Goal: Task Accomplishment & Management: Manage account settings

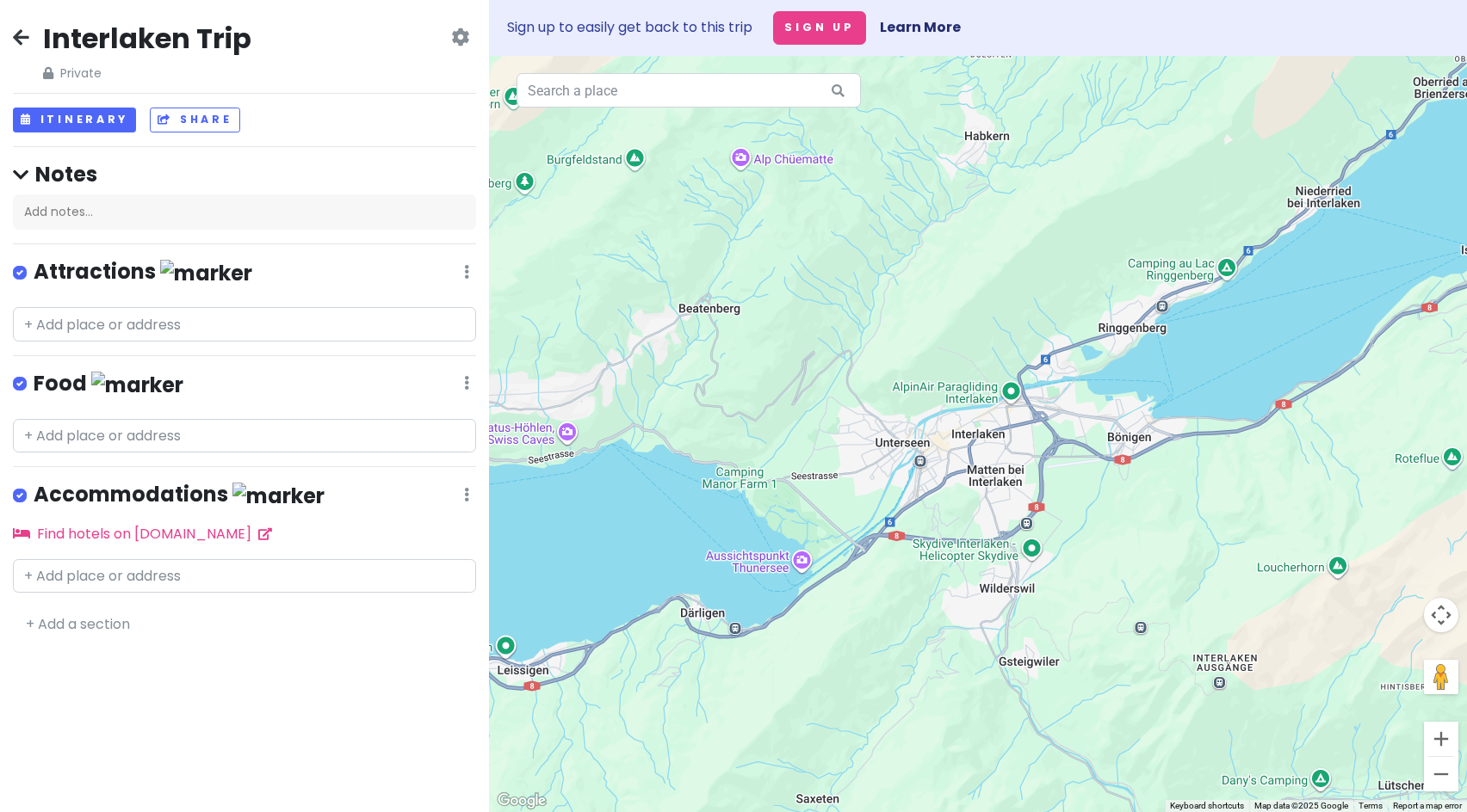
click at [108, 711] on div "Interlaken Trip Private Change Dates Make a Copy Delete Trip Go Pro ⚡️ Give Fee…" at bounding box center [244, 406] width 489 height 812
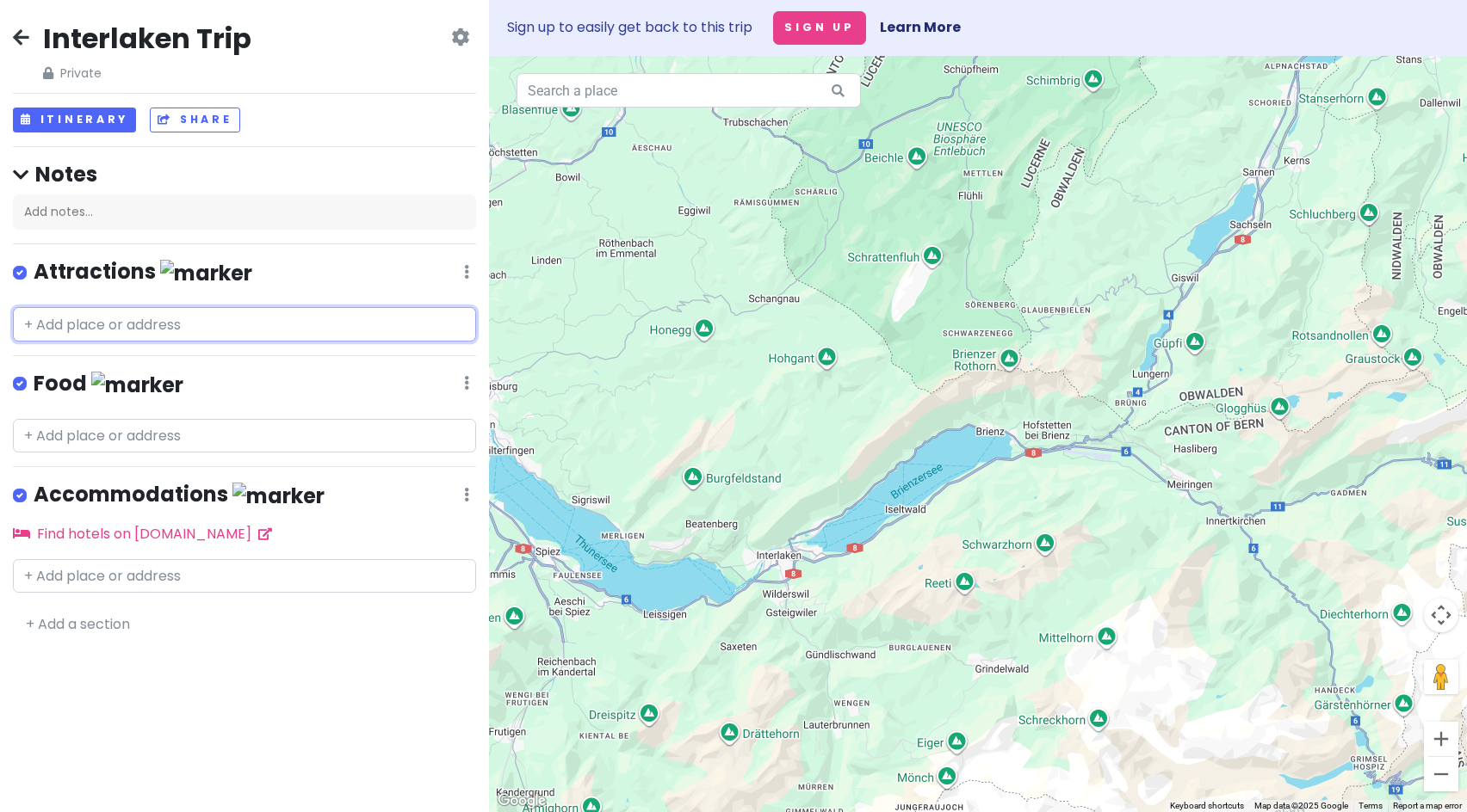
click at [110, 333] on input "text" at bounding box center [244, 324] width 463 height 34
click at [280, 290] on div "Attractions Edit Reorder Delete List" at bounding box center [244, 275] width 463 height 35
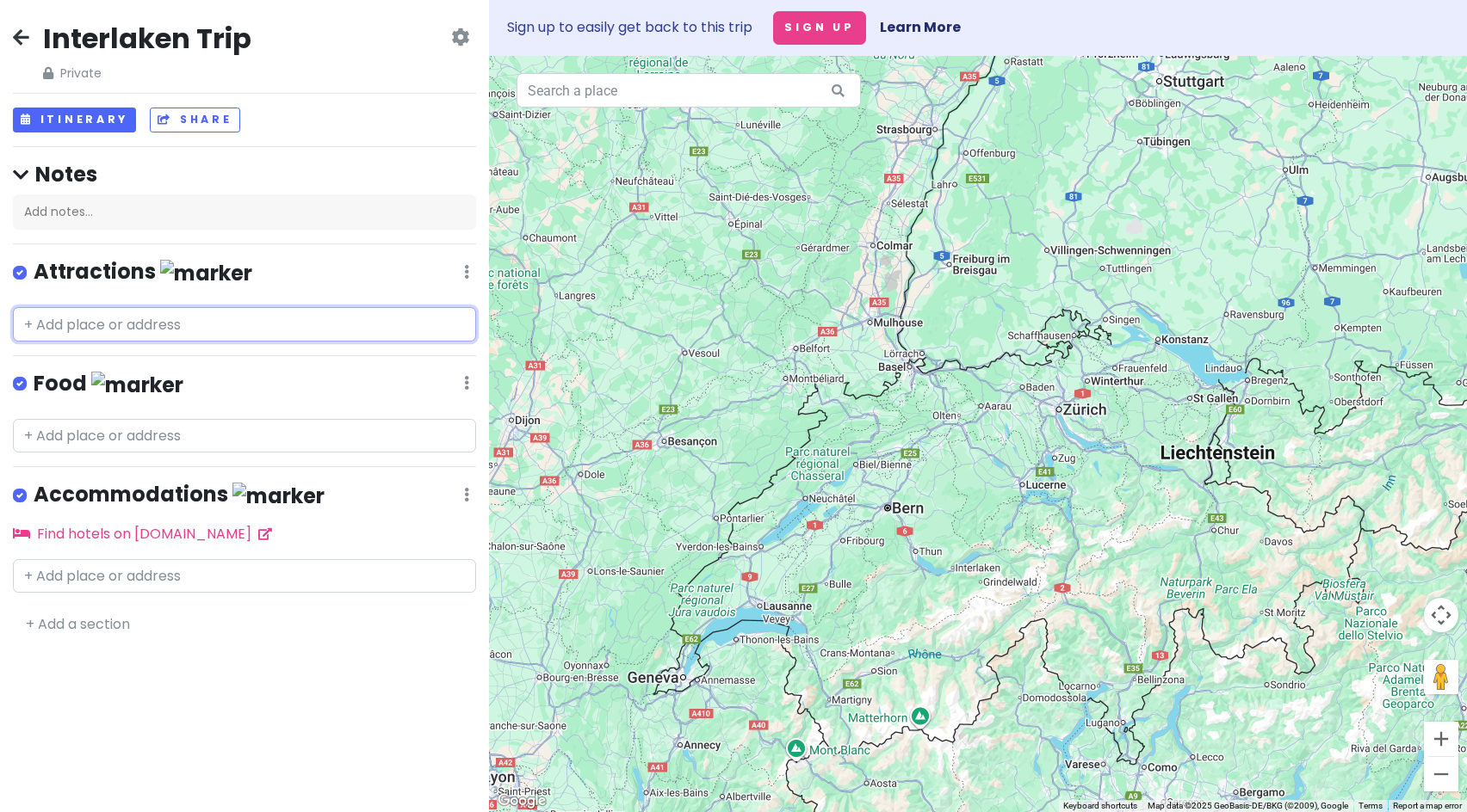
click at [146, 318] on input "text" at bounding box center [244, 324] width 463 height 34
click at [218, 770] on div "Interlaken Trip Private Change Dates Make a Copy Delete Trip Go Pro ⚡️ Give Fee…" at bounding box center [244, 406] width 489 height 812
click at [162, 332] on input "text" at bounding box center [244, 324] width 463 height 34
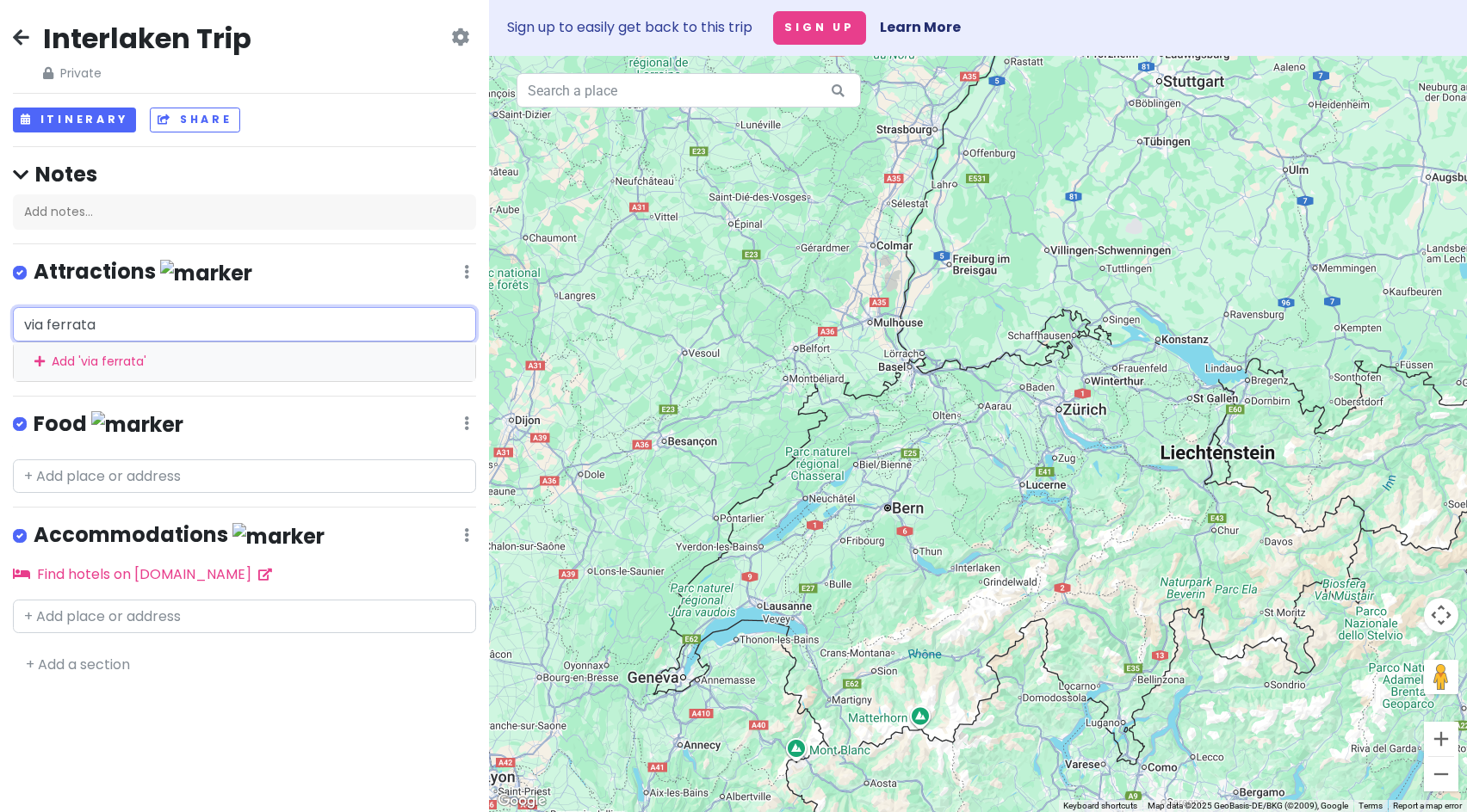
click at [160, 321] on input "via ferrata" at bounding box center [244, 324] width 463 height 34
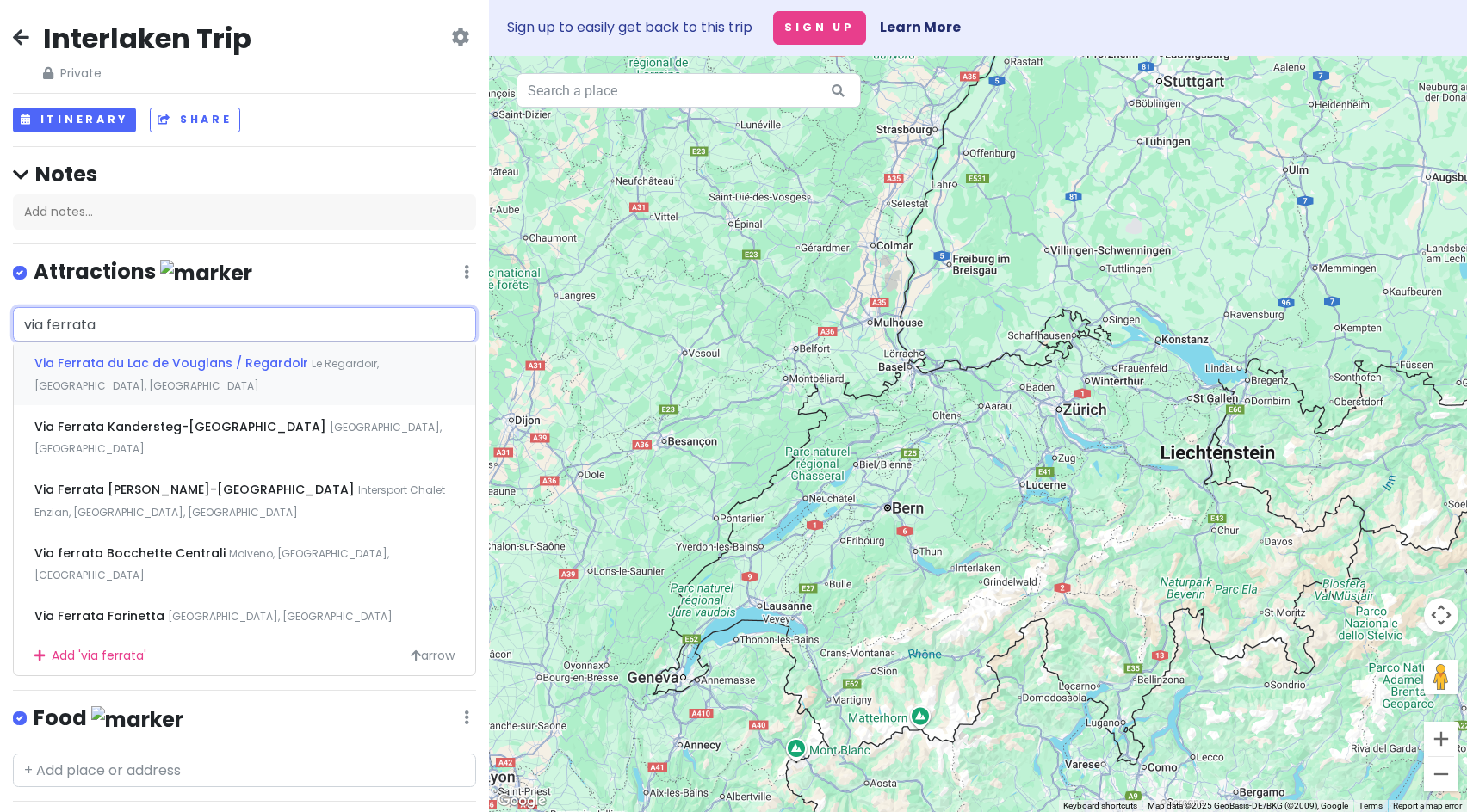
paste input "Daubenhorn"
type input "via ferrata Daubenhorn"
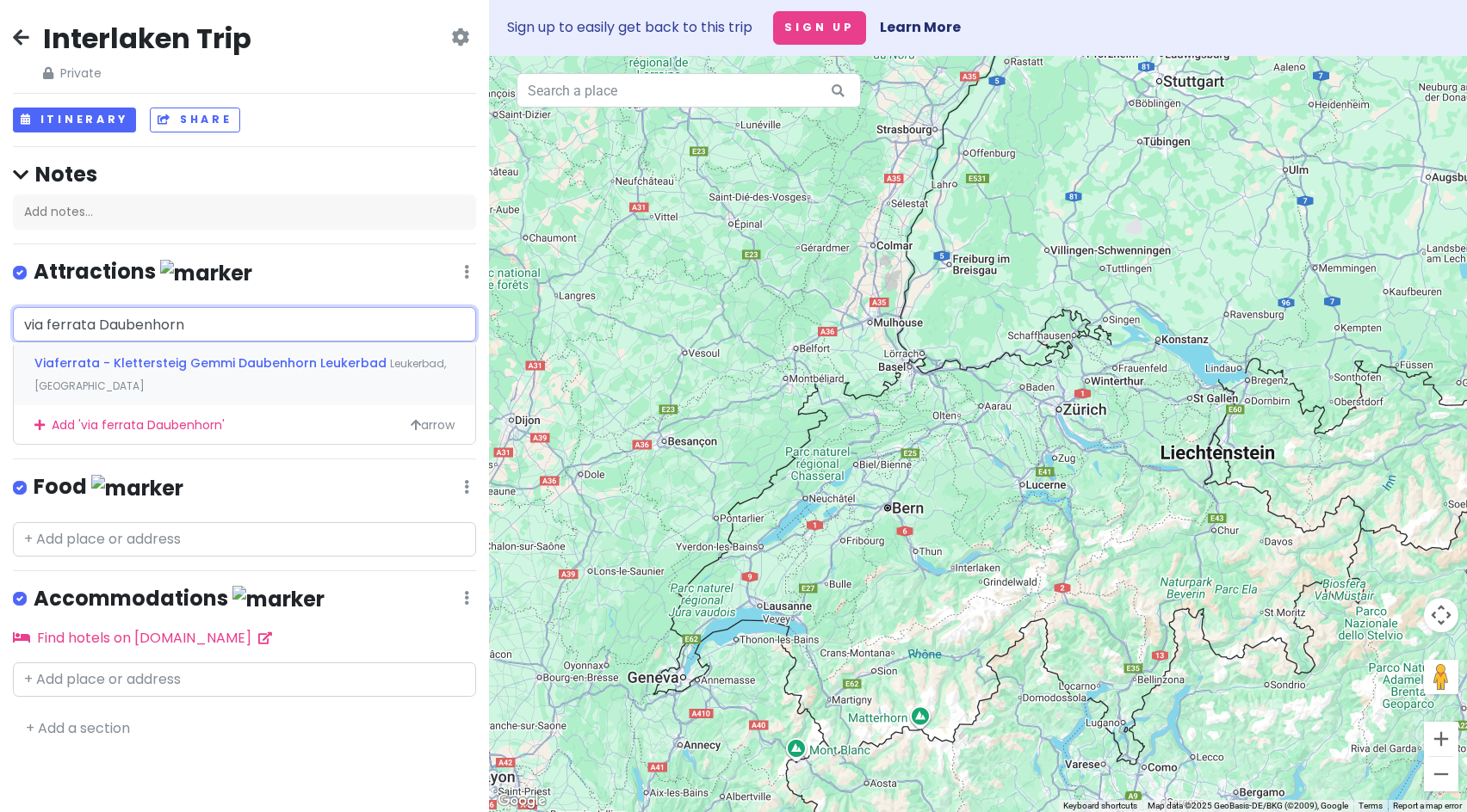
click at [223, 368] on span "Viaferrata - Klettersteig Gemmi Daubenhorn Leukerbad" at bounding box center [211, 364] width 355 height 18
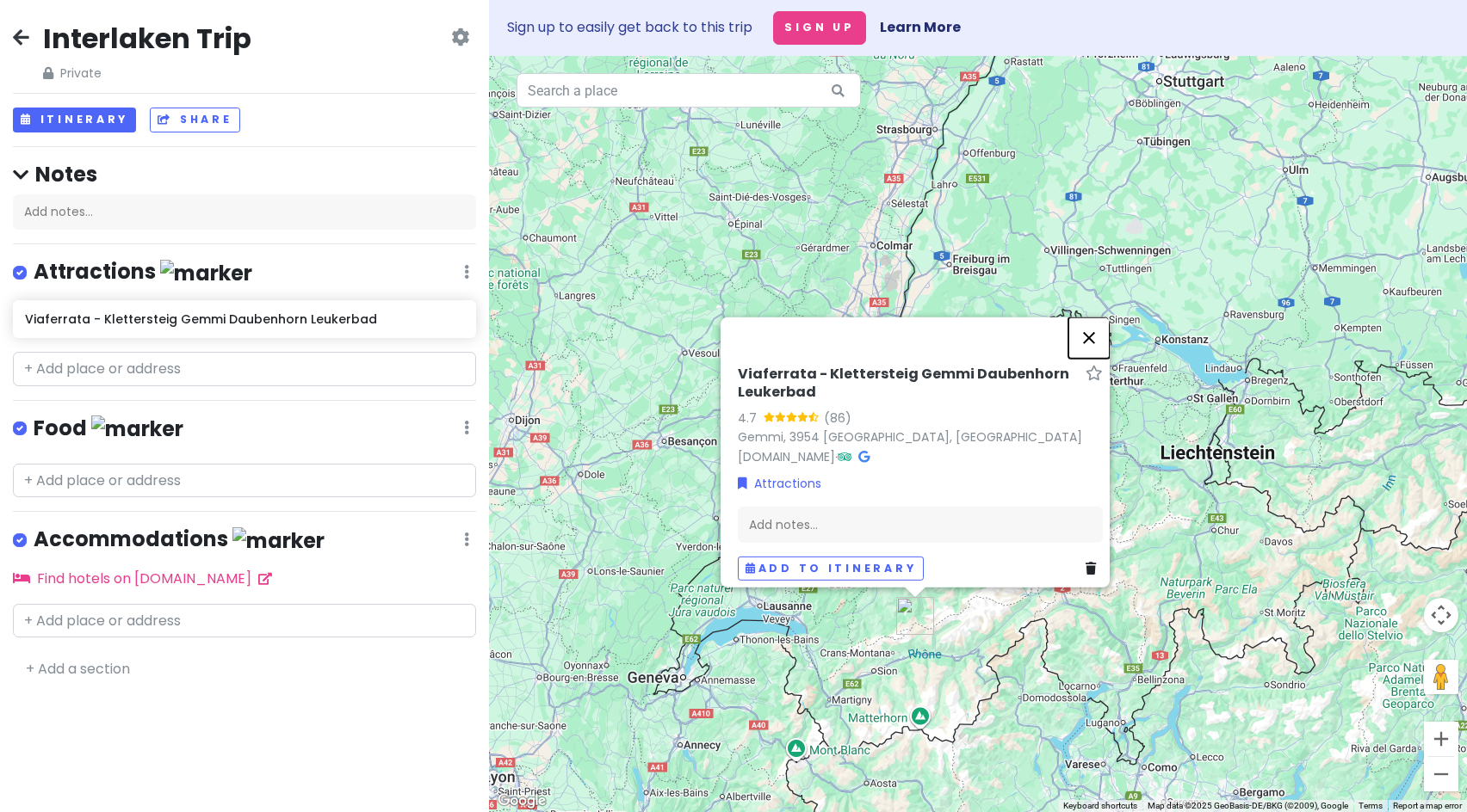
click at [1100, 329] on button "Close" at bounding box center [1089, 337] width 41 height 41
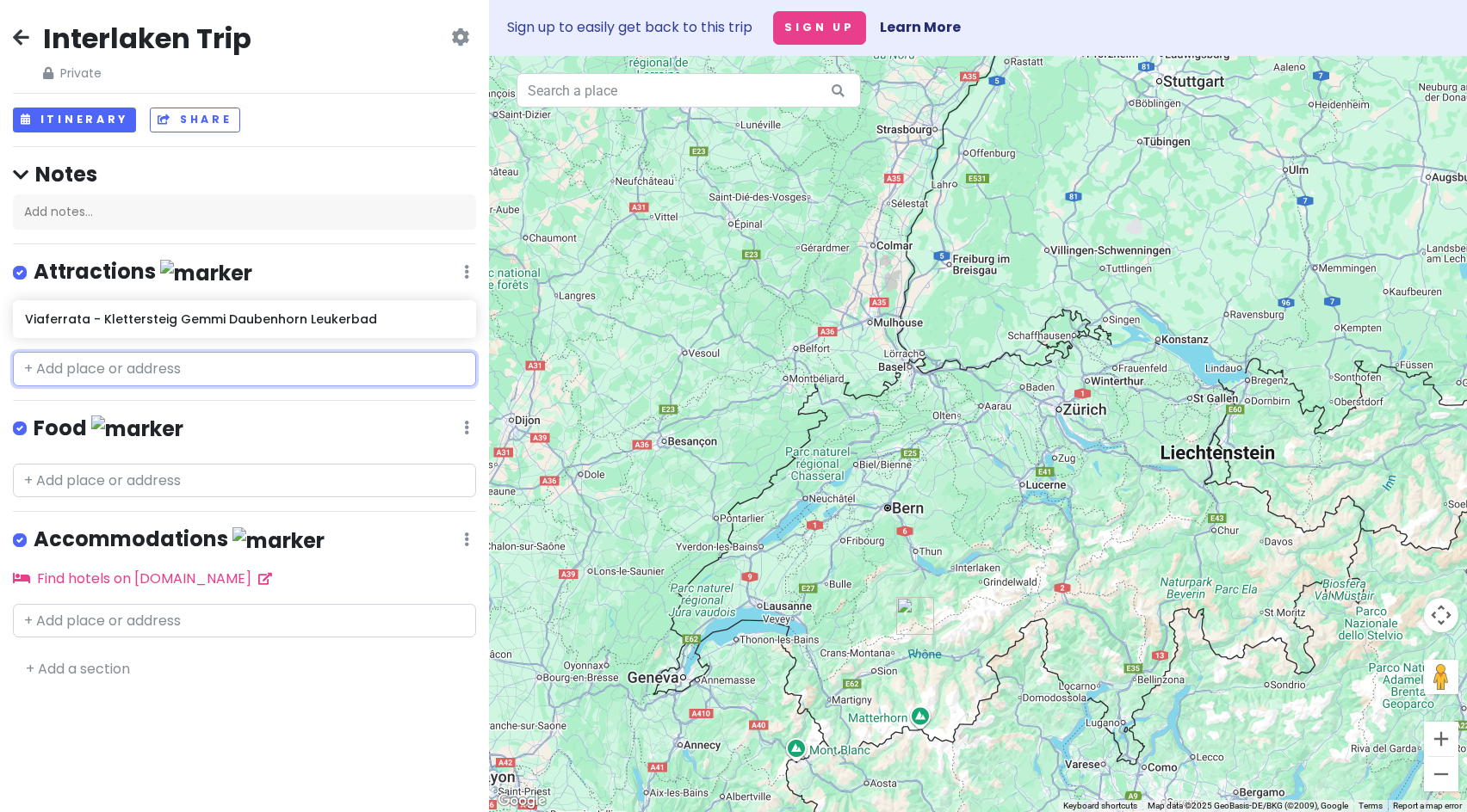
click at [150, 384] on input "text" at bounding box center [244, 369] width 463 height 34
click at [154, 374] on input "text" at bounding box center [244, 369] width 463 height 34
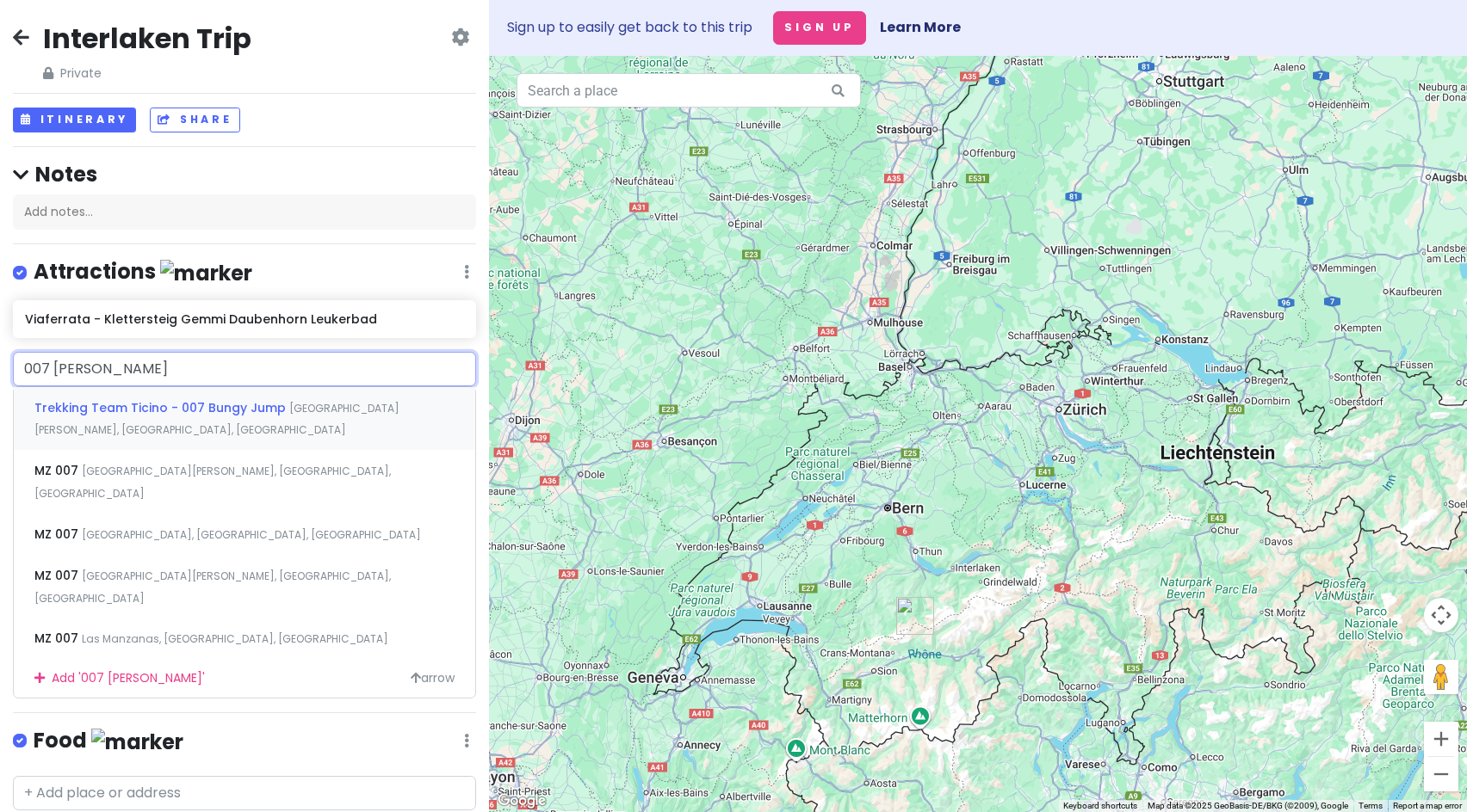
type input "007 bungee"
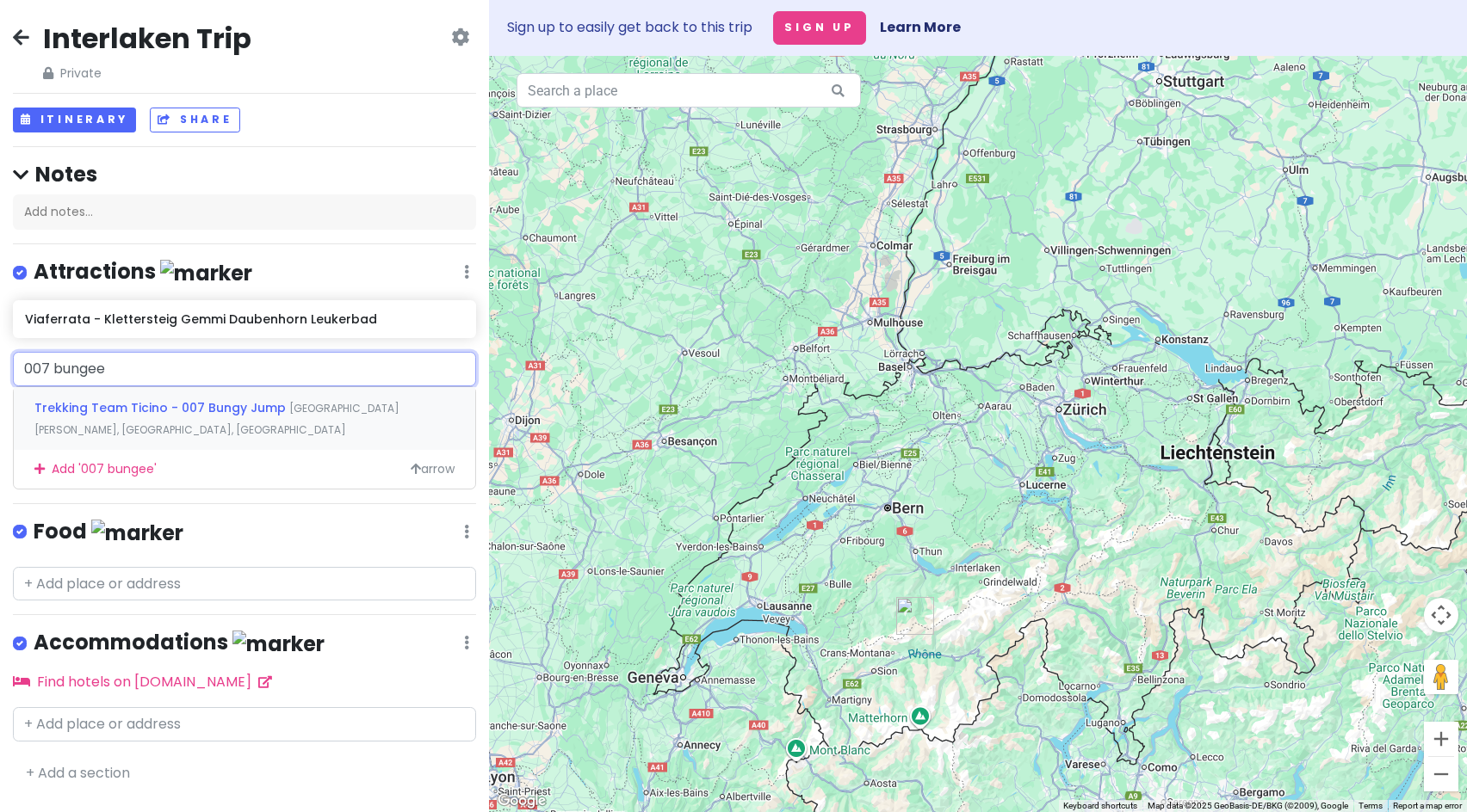
click at [258, 418] on div "Trekking Team Ticino - 007 Bungy Jump [GEOGRAPHIC_DATA][PERSON_NAME], [GEOGRAPH…" at bounding box center [244, 418] width 461 height 63
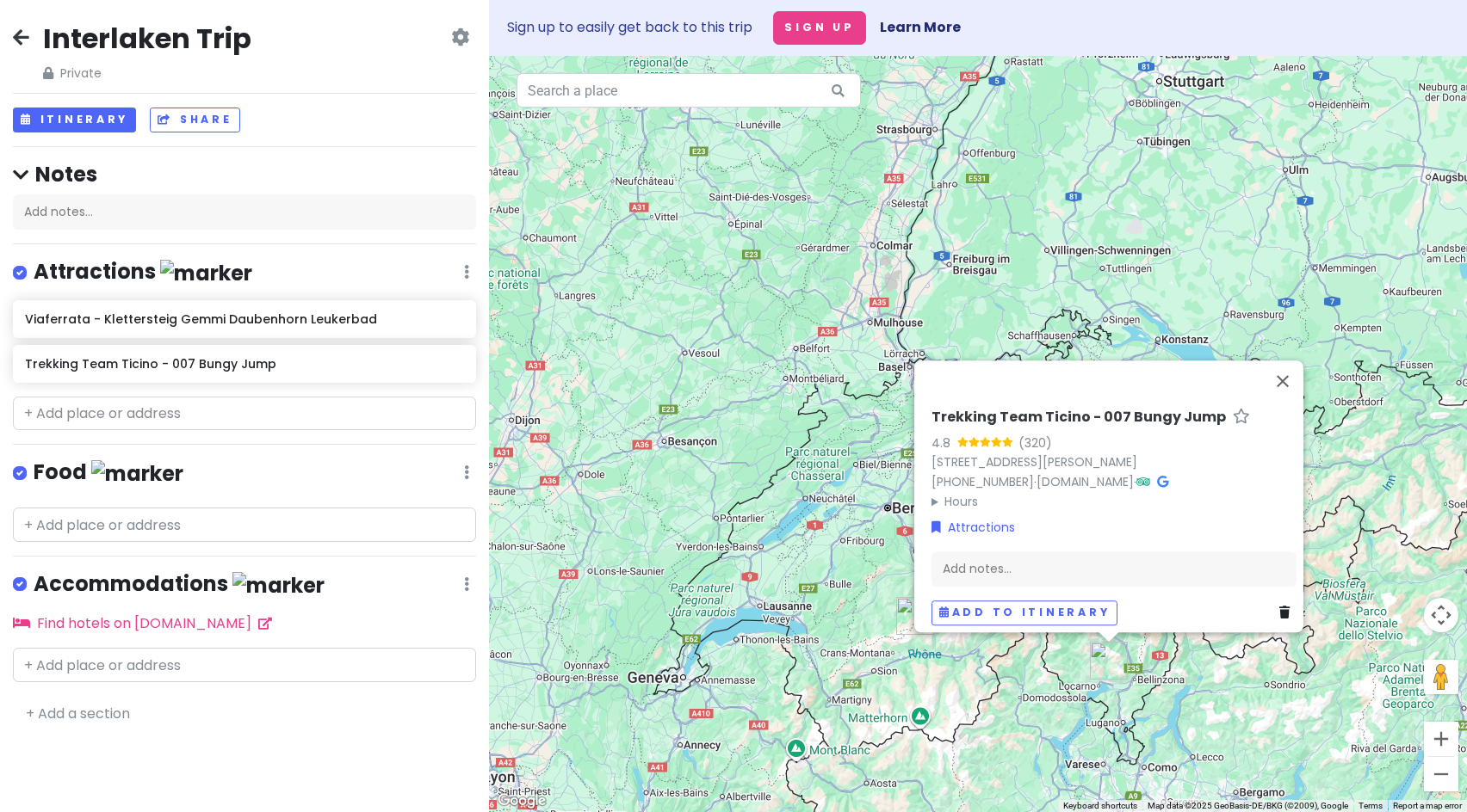
click at [1078, 408] on h6 "Trekking Team Ticino - 007 Bungy Jump" at bounding box center [1078, 417] width 295 height 18
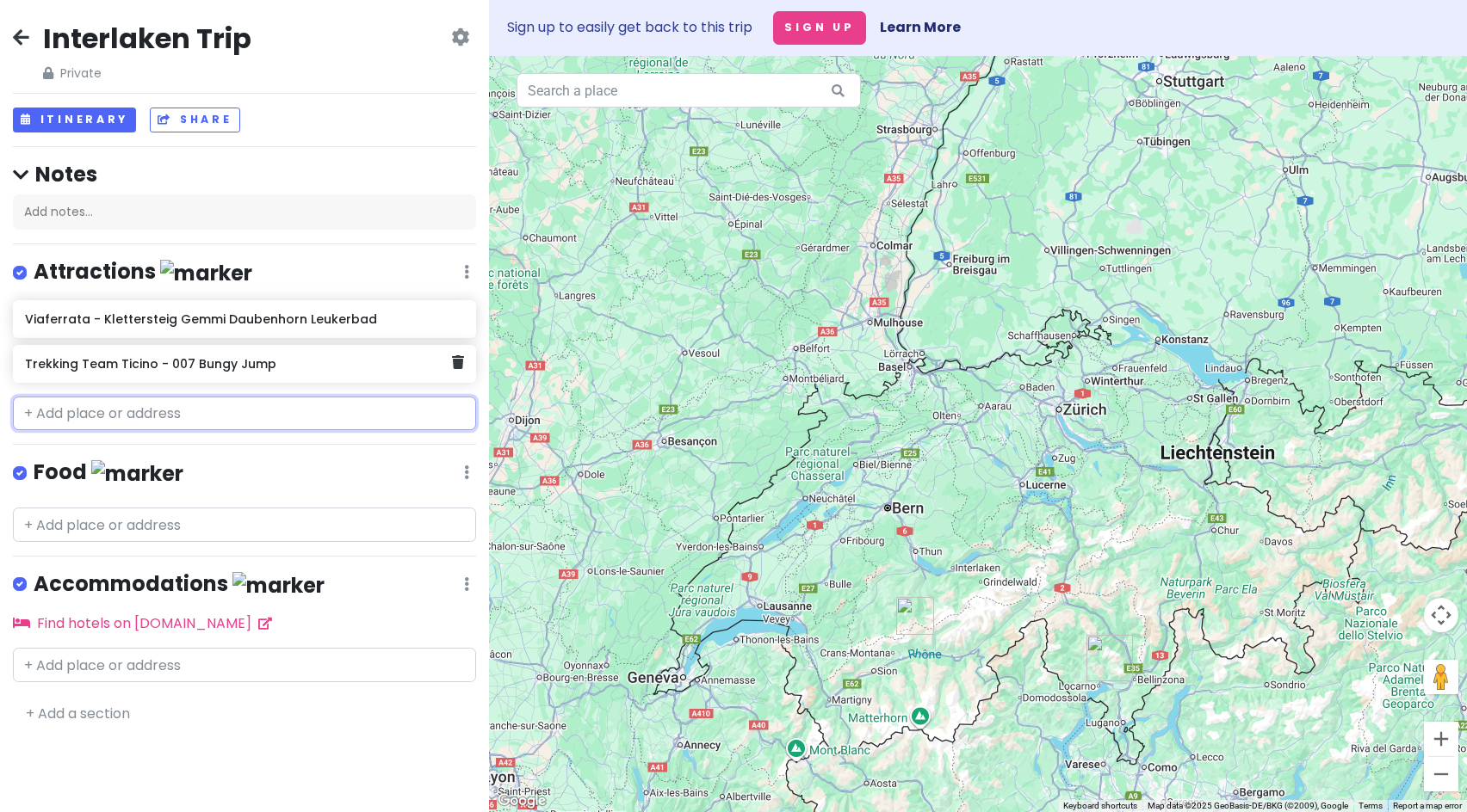
click at [116, 363] on h6 "Trekking Team Ticino - 007 Bungy Jump" at bounding box center [238, 364] width 426 height 16
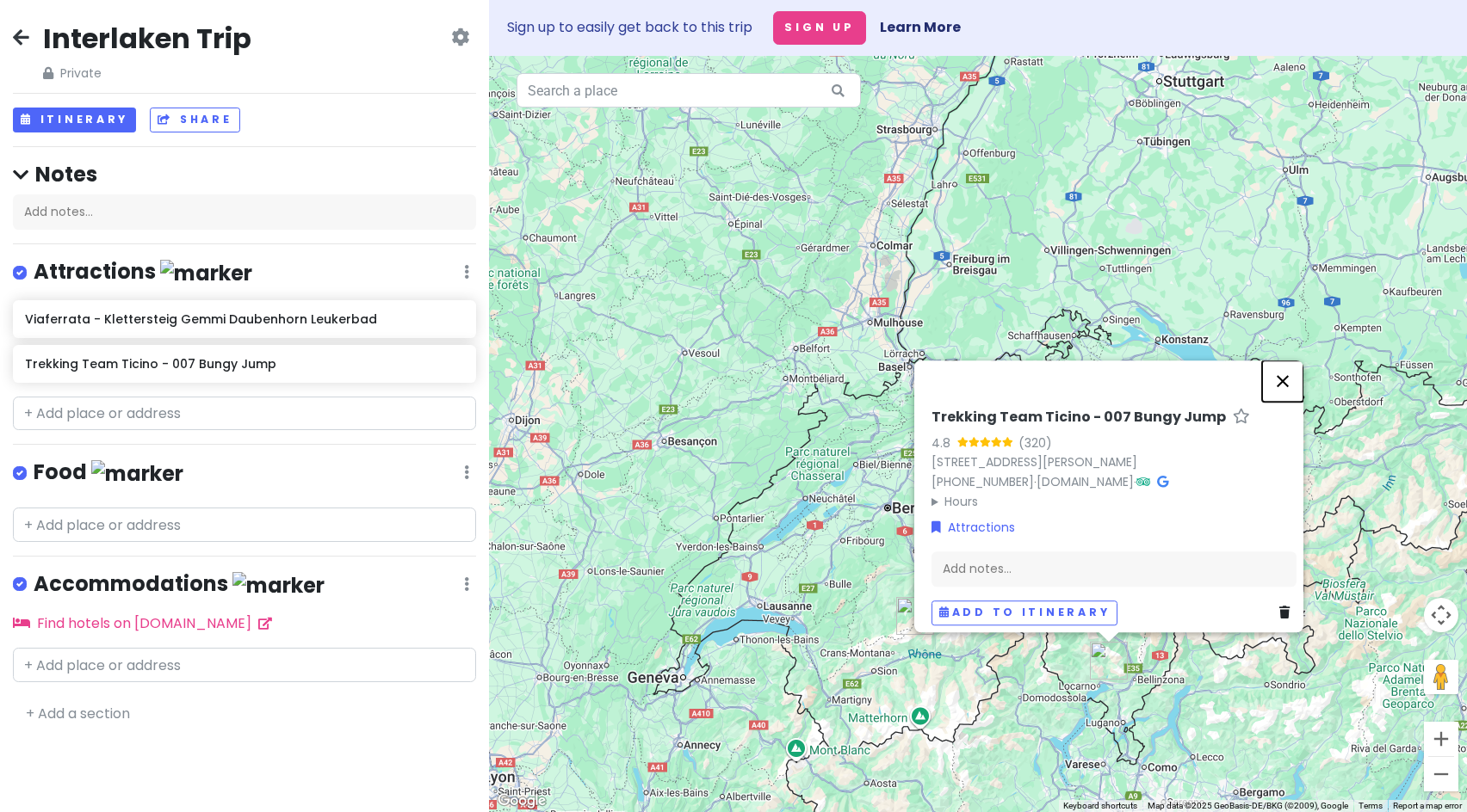
click at [1279, 371] on button "Close" at bounding box center [1282, 381] width 41 height 41
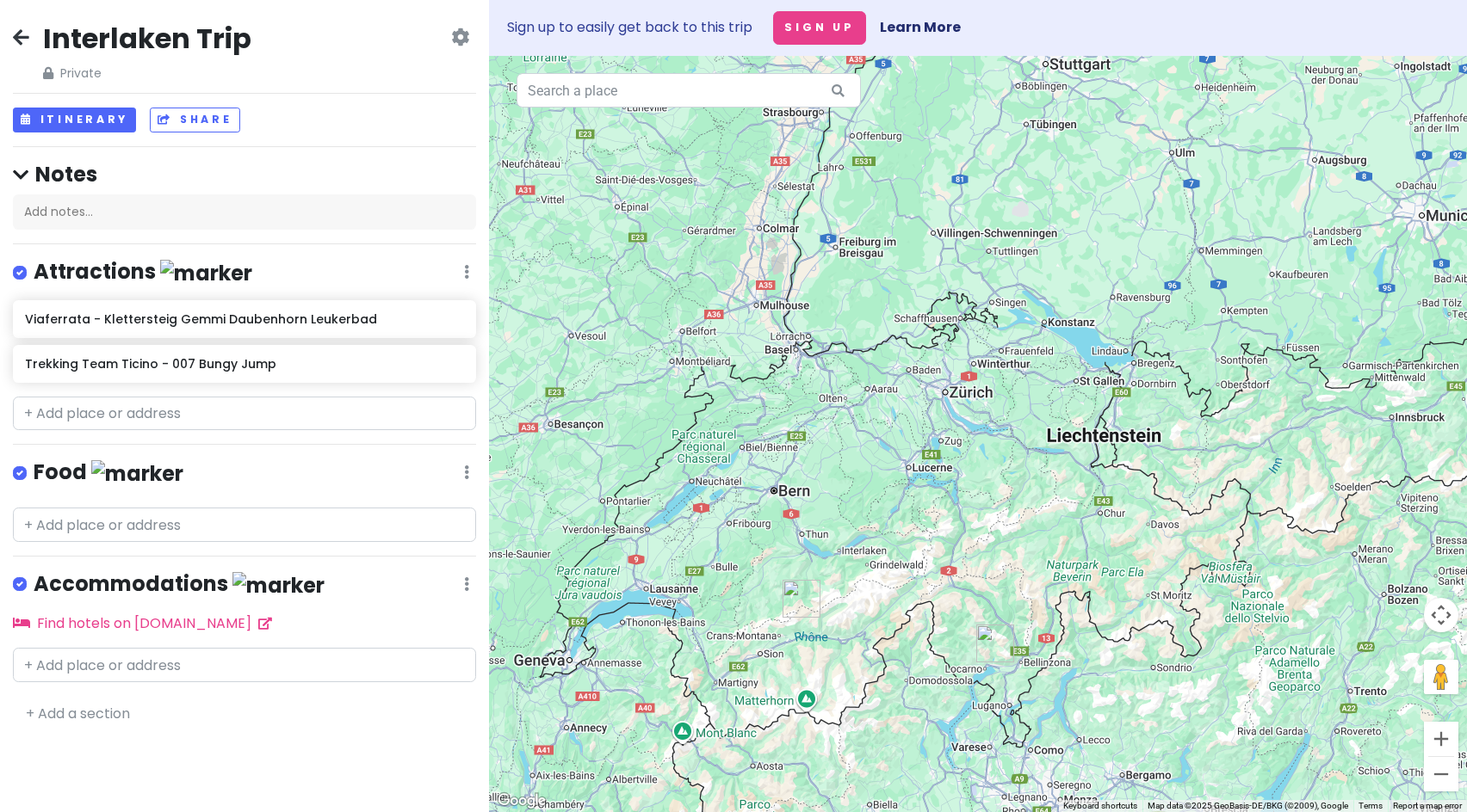
drag, startPoint x: 1121, startPoint y: 516, endPoint x: 998, endPoint y: 460, distance: 135.1
click at [1005, 482] on div at bounding box center [978, 435] width 978 height 757
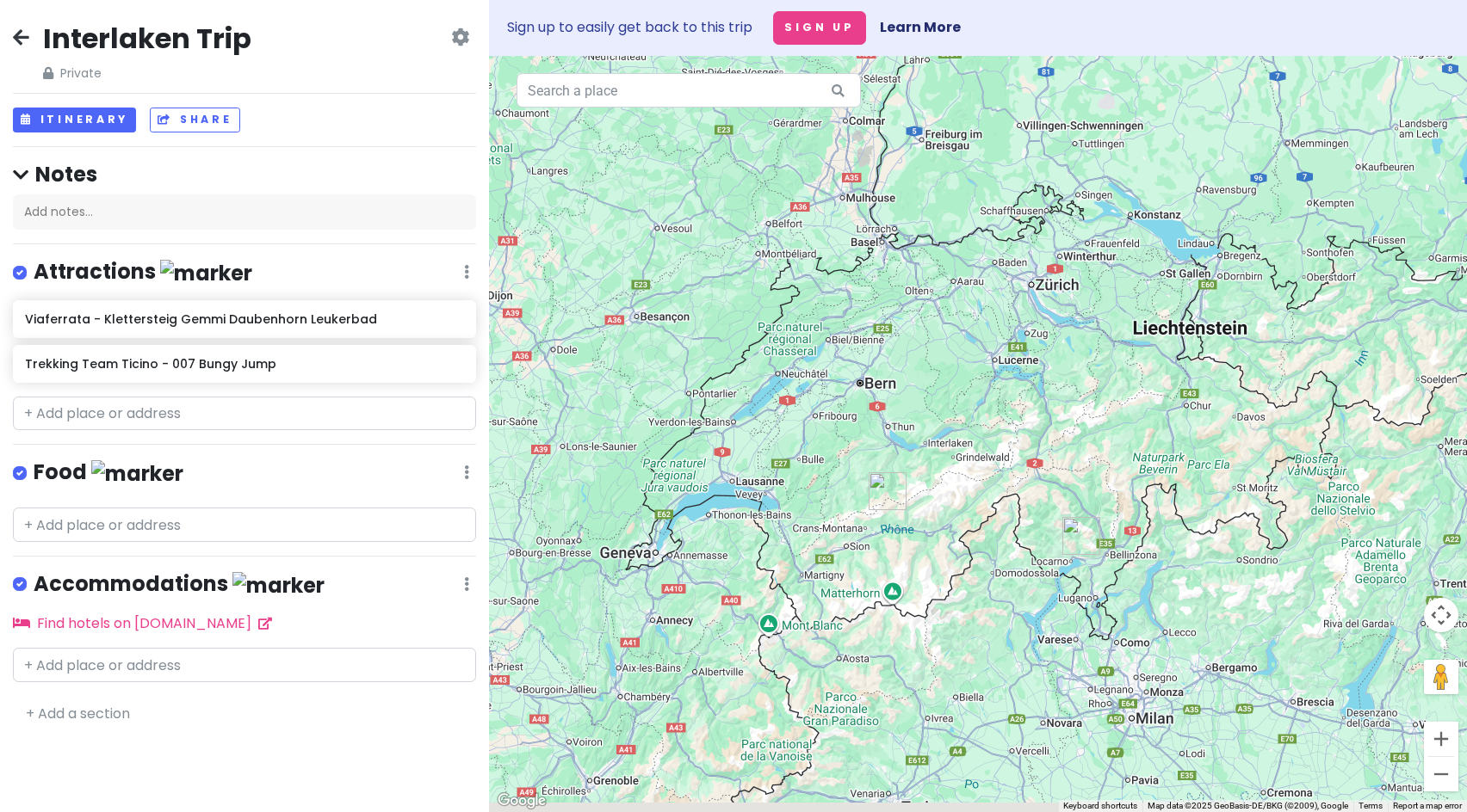
drag, startPoint x: 904, startPoint y: 460, endPoint x: 1009, endPoint y: 385, distance: 129.0
click at [1009, 385] on div at bounding box center [978, 435] width 978 height 757
